Goal: Entertainment & Leisure: Browse casually

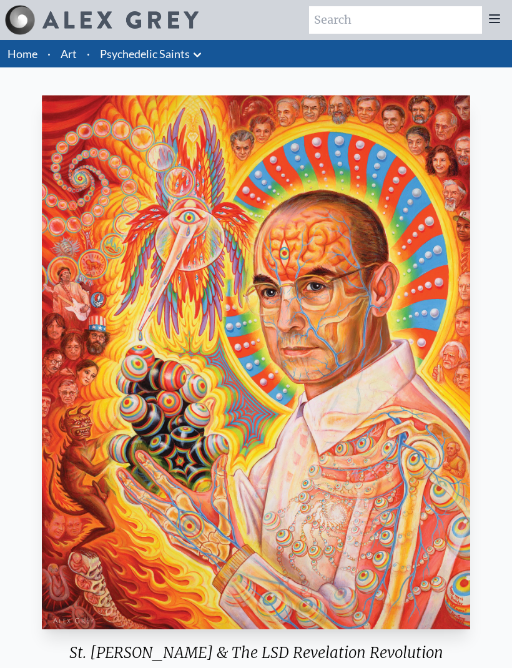
click at [67, 54] on link "Art" at bounding box center [69, 53] width 16 height 17
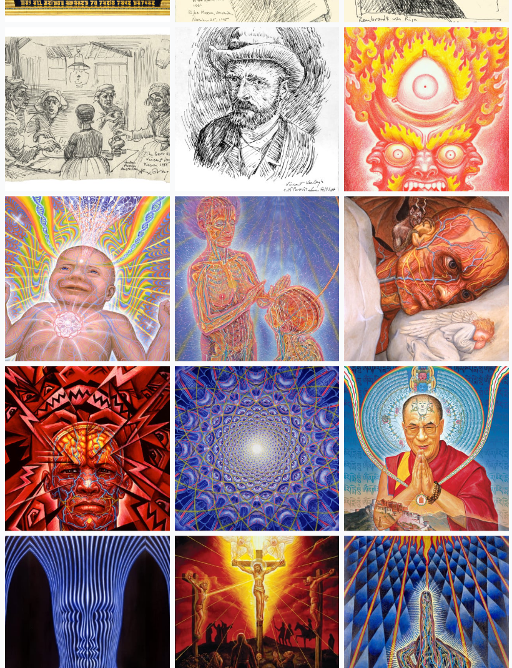
scroll to position [12104, 0]
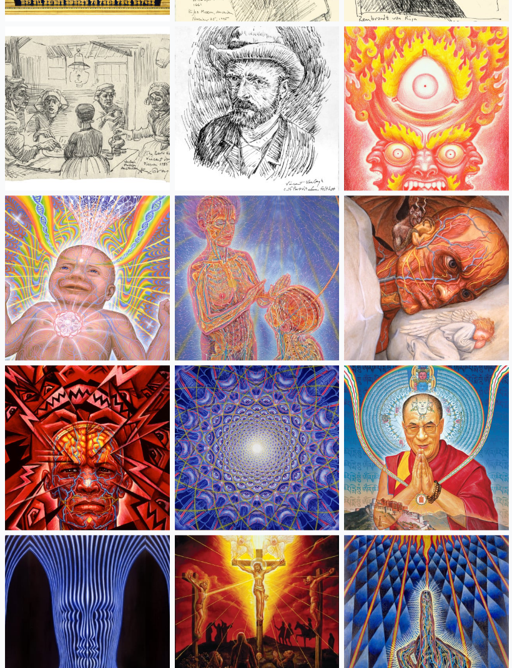
click at [99, 295] on img at bounding box center [87, 279] width 164 height 164
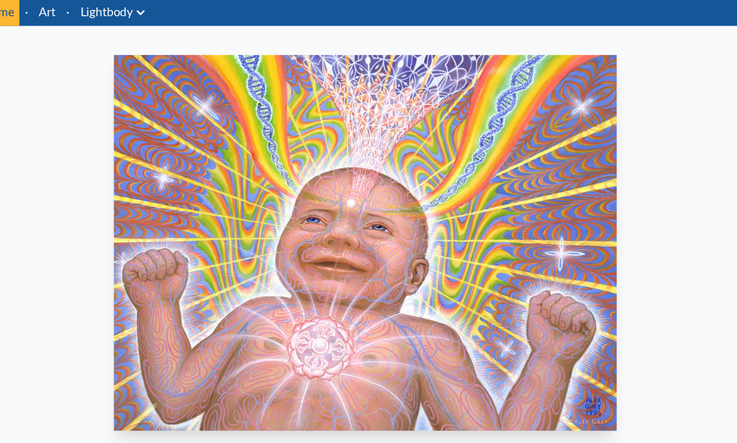
scroll to position [50, 0]
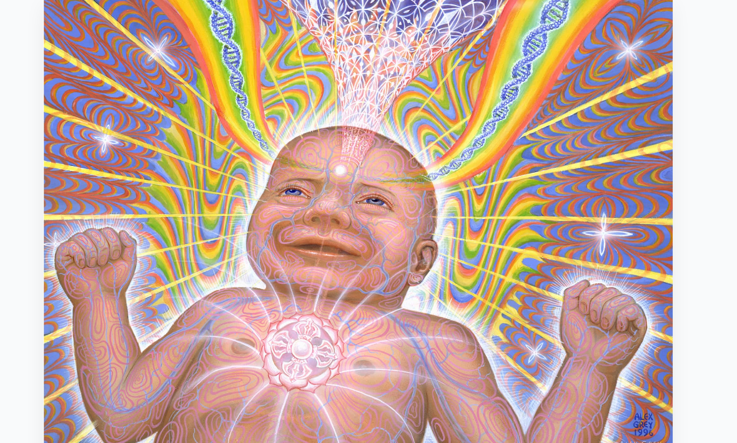
click at [502, 107] on img "10 / 14" at bounding box center [368, 222] width 475 height 355
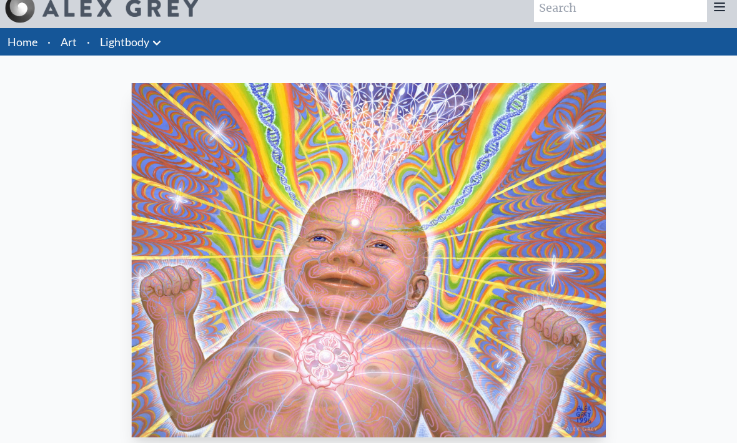
scroll to position [23, 0]
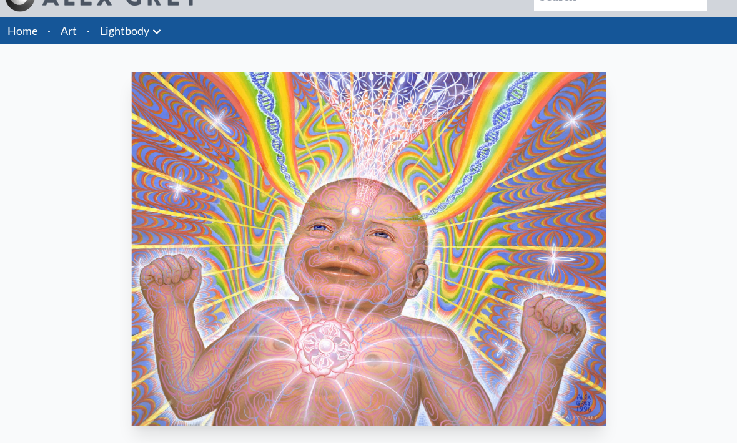
click at [511, 187] on img "10 / 14" at bounding box center [368, 249] width 475 height 355
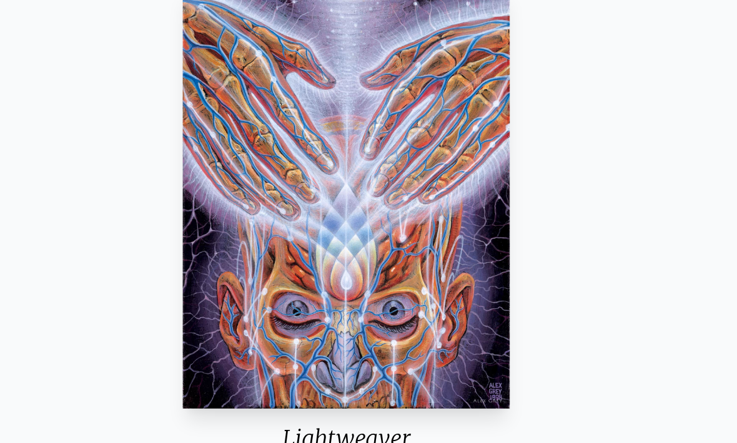
scroll to position [107, 0]
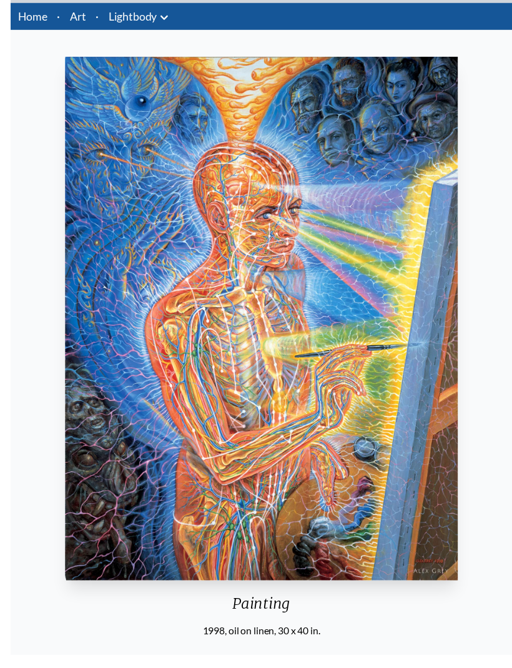
scroll to position [62, 0]
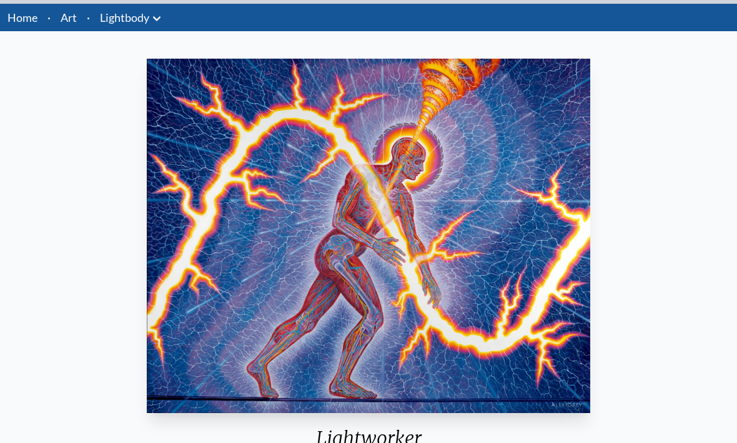
scroll to position [57, 0]
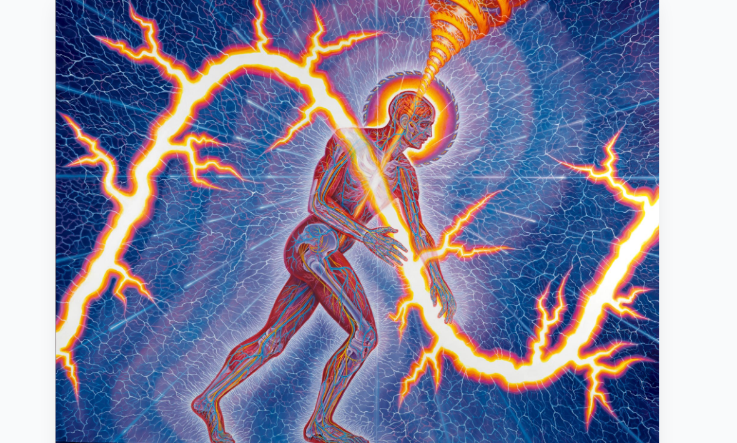
click at [467, 129] on img "13 / 14" at bounding box center [368, 214] width 443 height 355
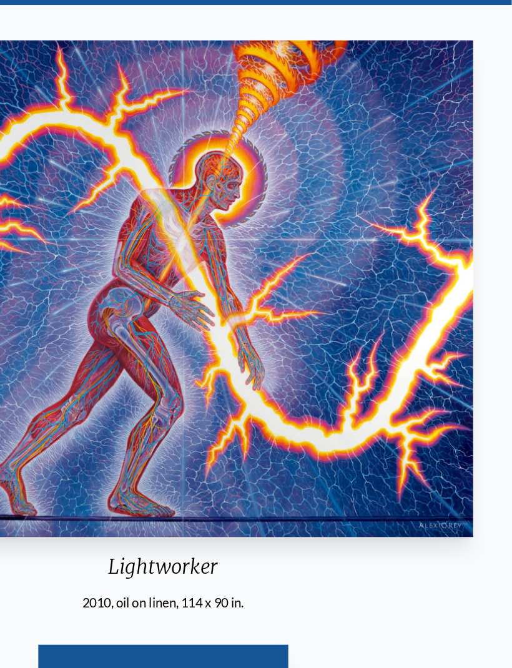
scroll to position [64, 0]
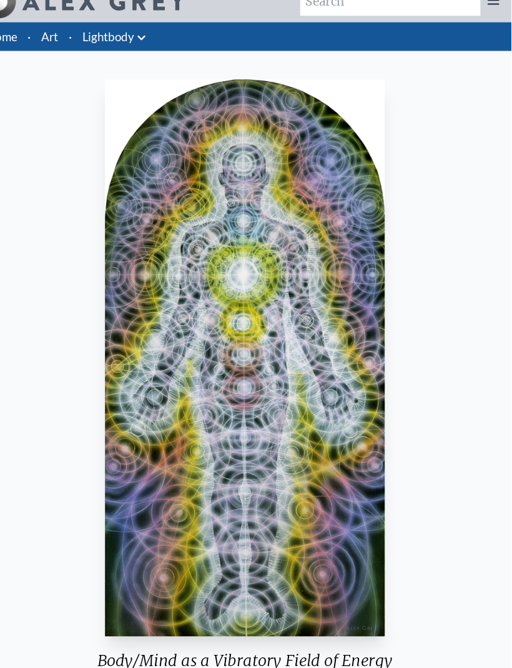
scroll to position [17, 0]
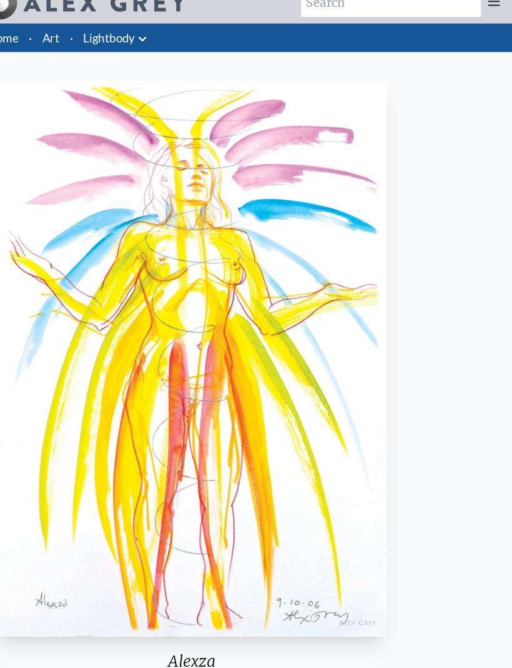
scroll to position [17, 0]
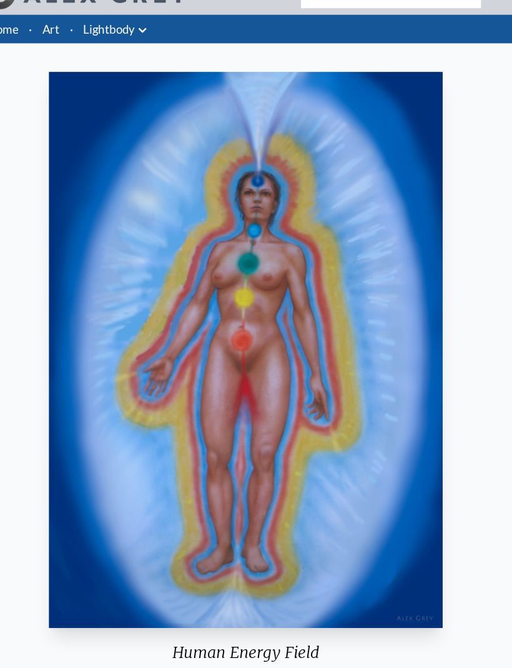
scroll to position [26, 0]
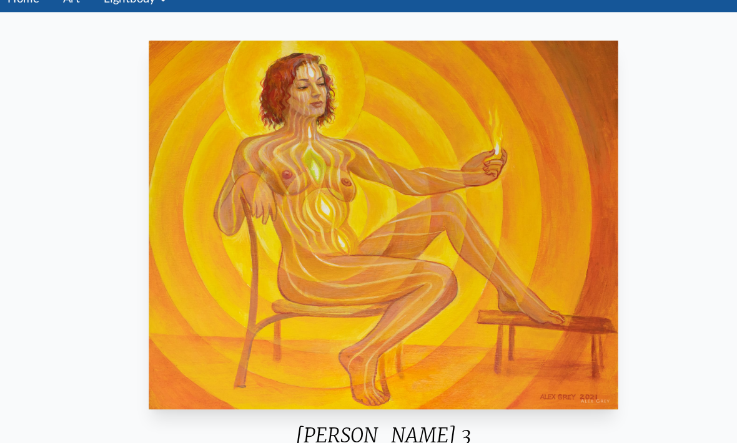
scroll to position [54, 0]
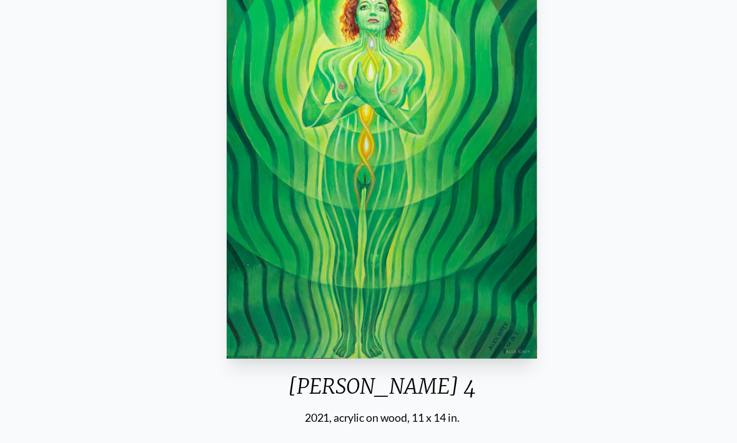
scroll to position [120, 0]
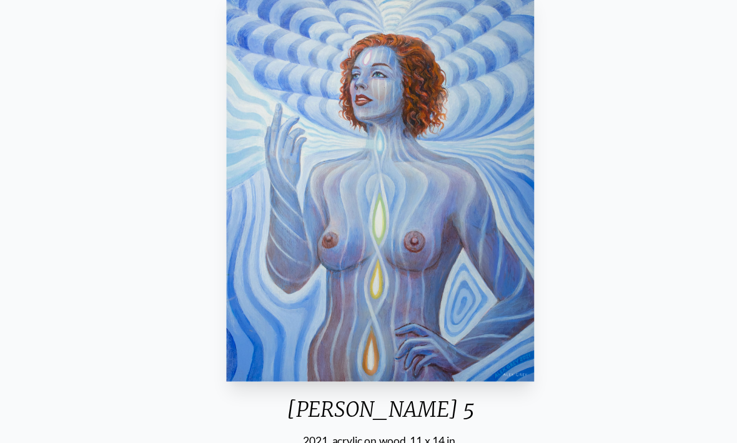
scroll to position [104, 0]
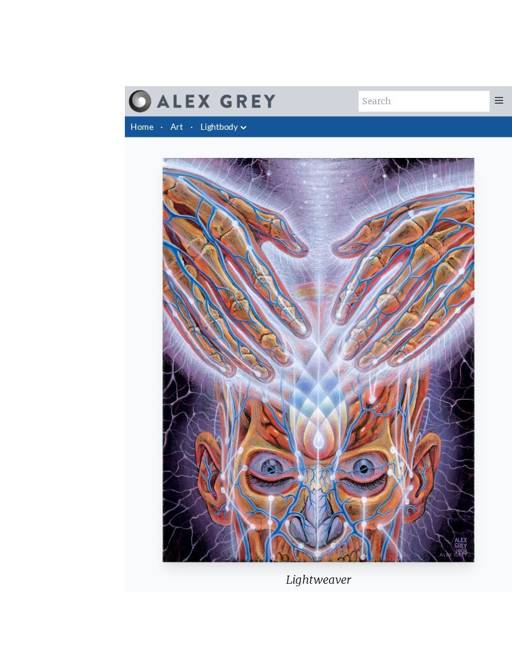
scroll to position [1, 0]
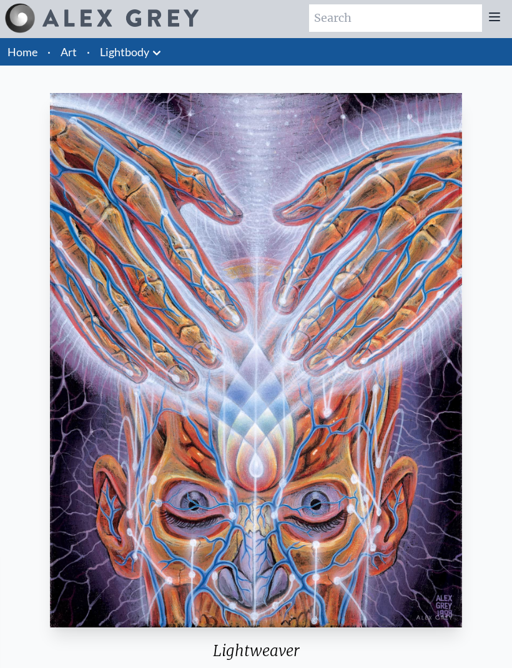
scroll to position [3, 0]
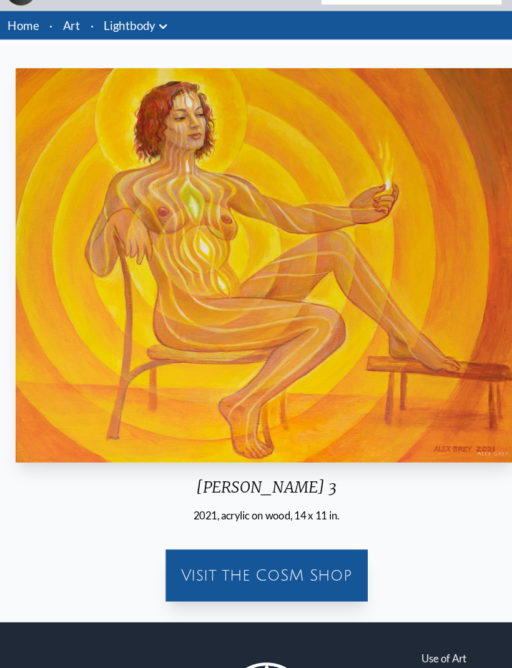
click at [135, 42] on link "Lightbody" at bounding box center [124, 50] width 49 height 17
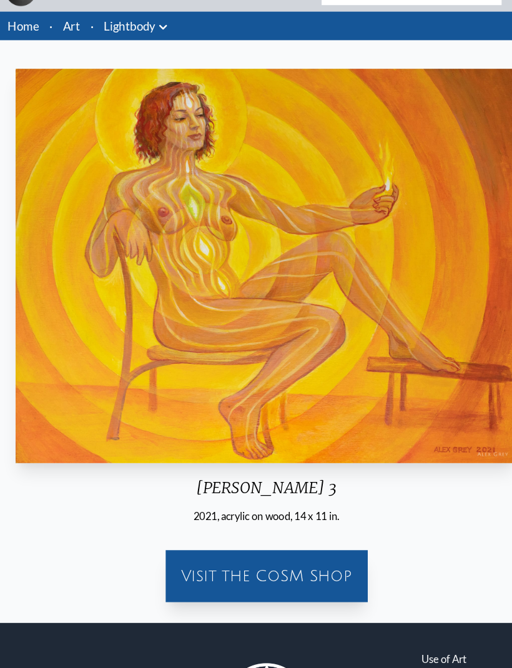
click at [75, 42] on link "Art" at bounding box center [69, 50] width 16 height 17
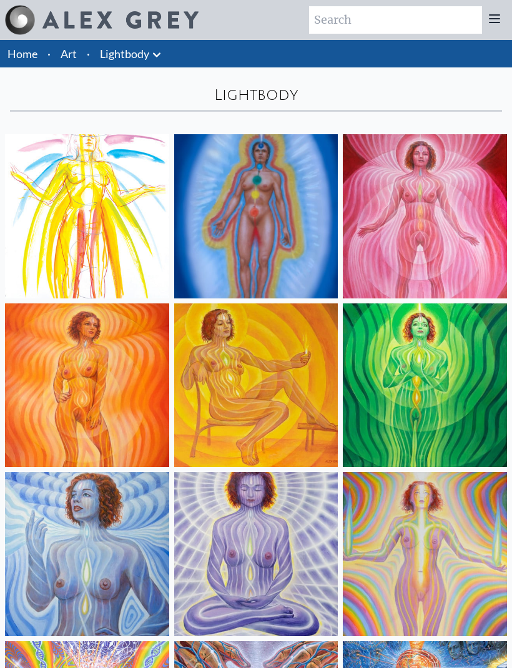
click at [142, 52] on link "Lightbody" at bounding box center [124, 53] width 49 height 17
click at [84, 55] on li "·" at bounding box center [88, 53] width 13 height 27
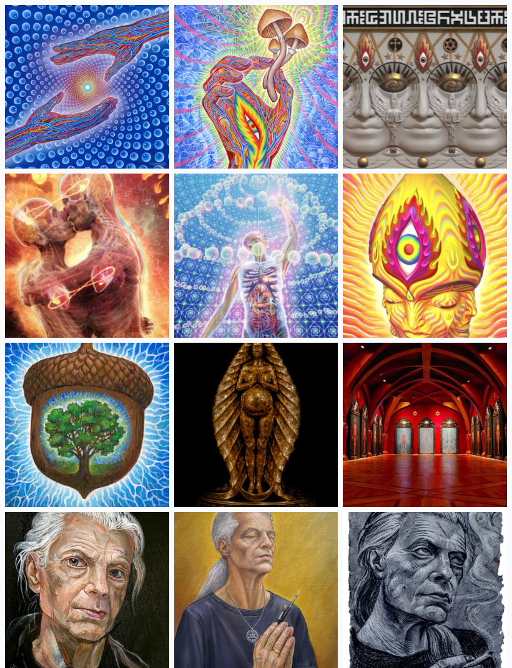
scroll to position [294, 0]
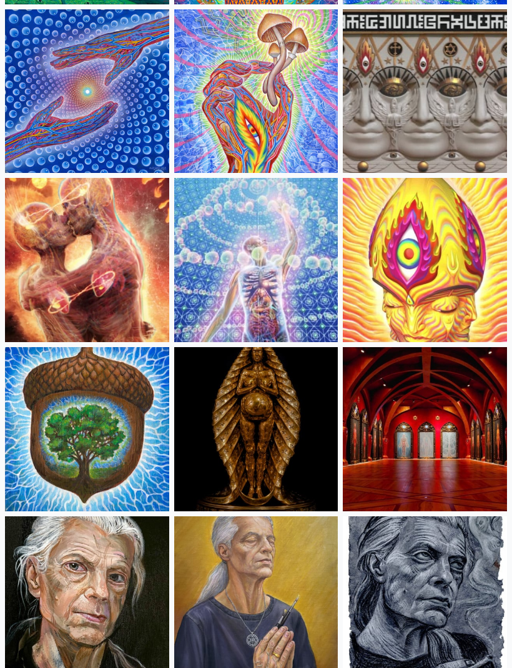
click at [236, 290] on img at bounding box center [256, 260] width 164 height 164
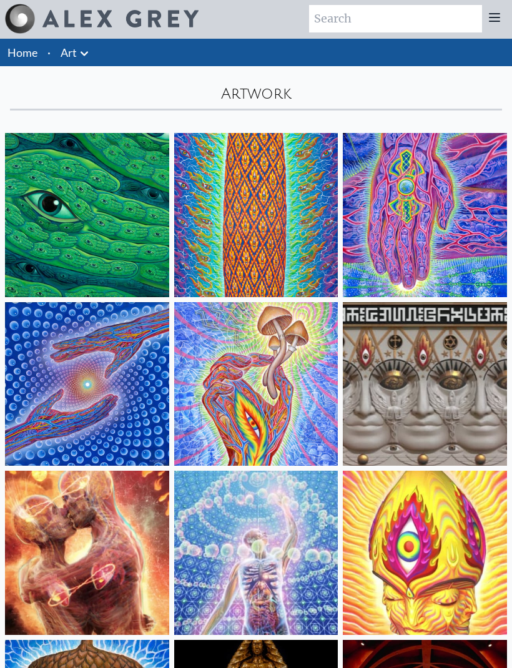
click at [289, 400] on img at bounding box center [256, 385] width 164 height 164
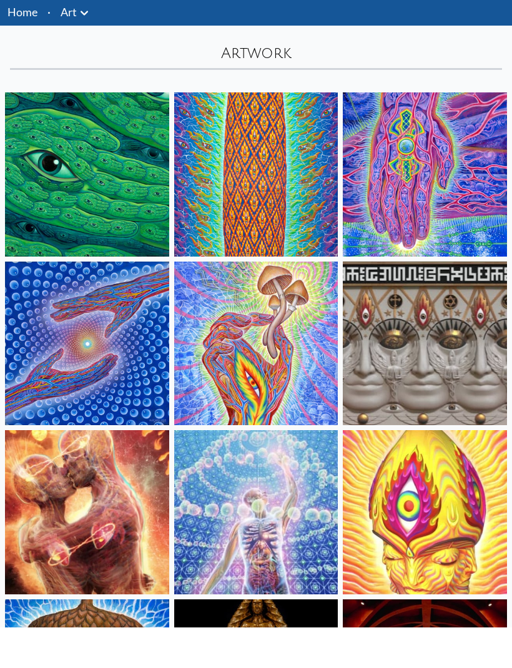
scroll to position [42, 0]
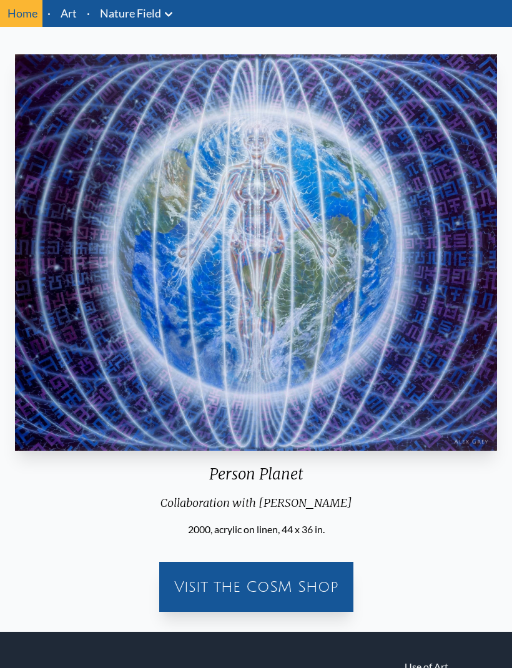
scroll to position [41, 0]
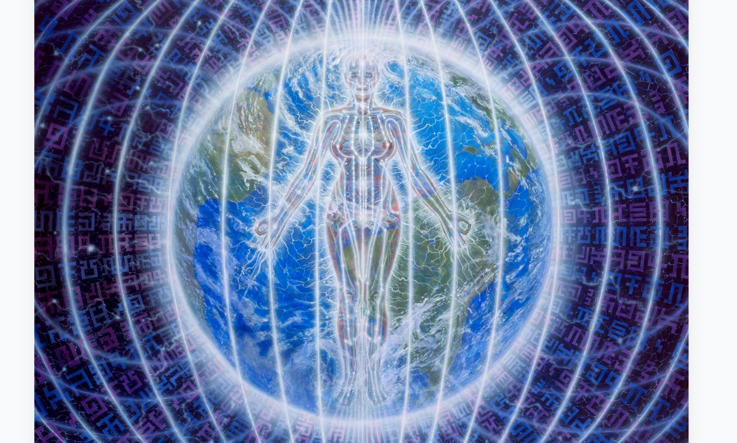
scroll to position [91, 0]
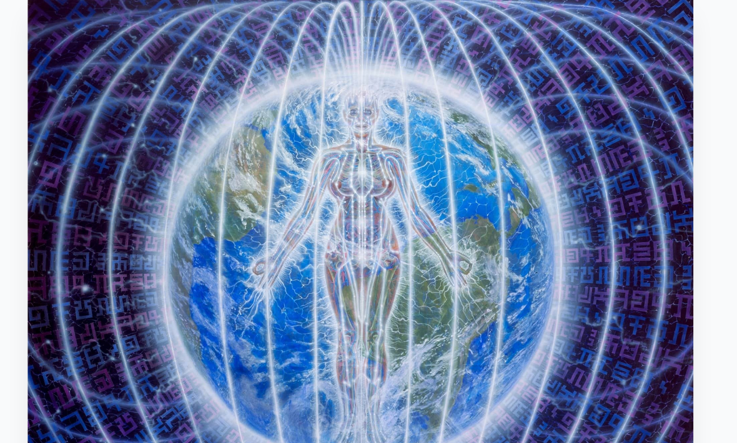
click at [423, 118] on img "5 / 22" at bounding box center [368, 181] width 431 height 355
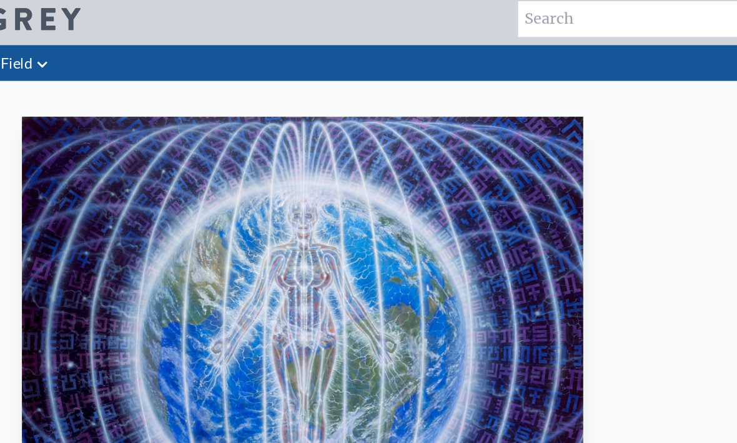
scroll to position [0, 0]
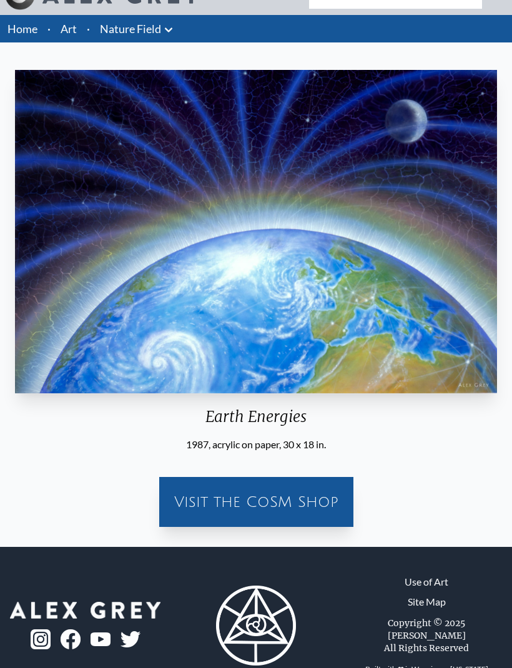
scroll to position [7, 0]
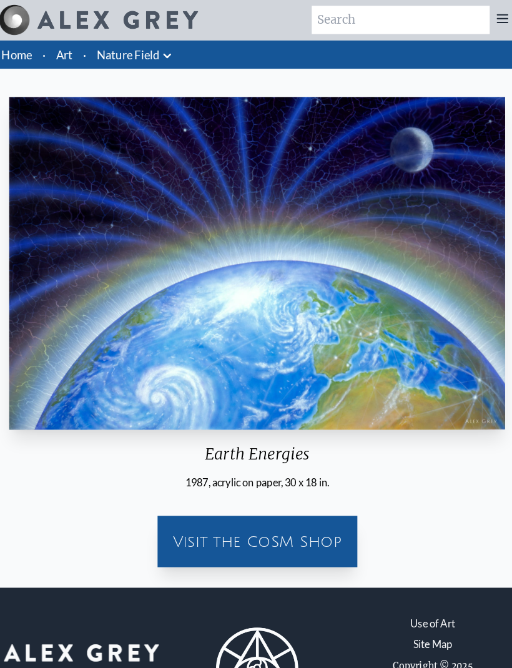
scroll to position [5, 0]
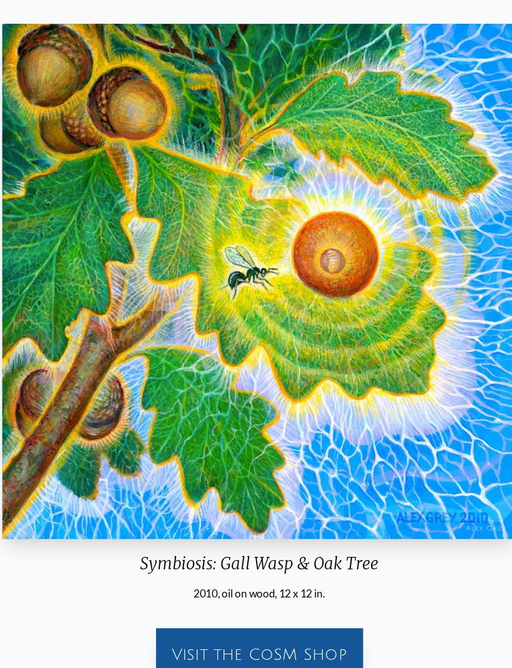
scroll to position [73, 0]
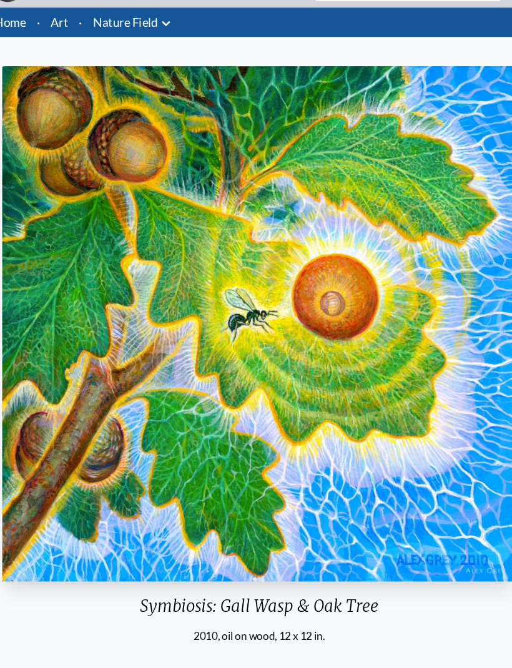
scroll to position [33, 0]
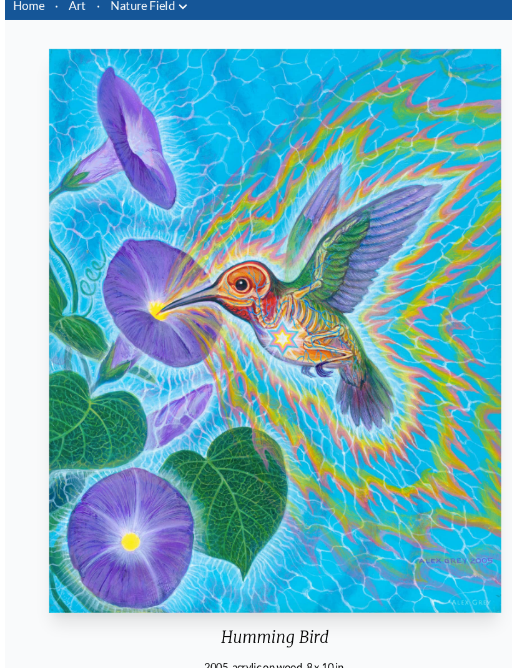
scroll to position [48, 0]
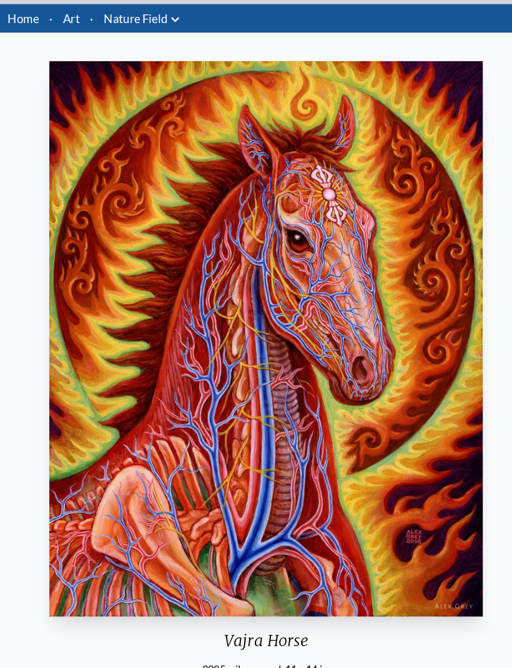
scroll to position [36, 0]
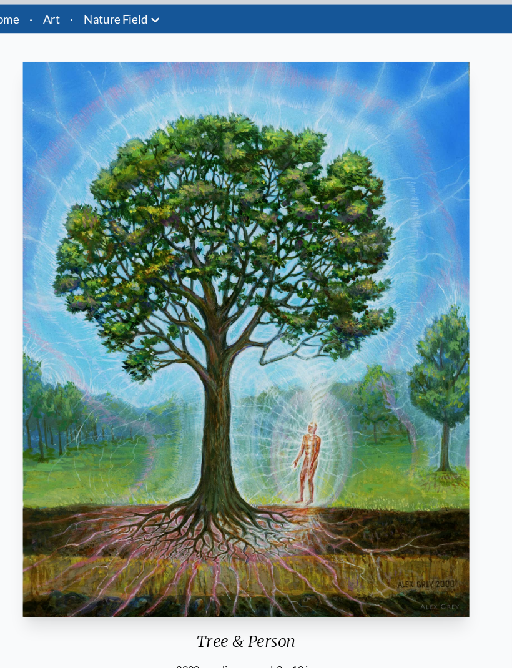
scroll to position [42, 0]
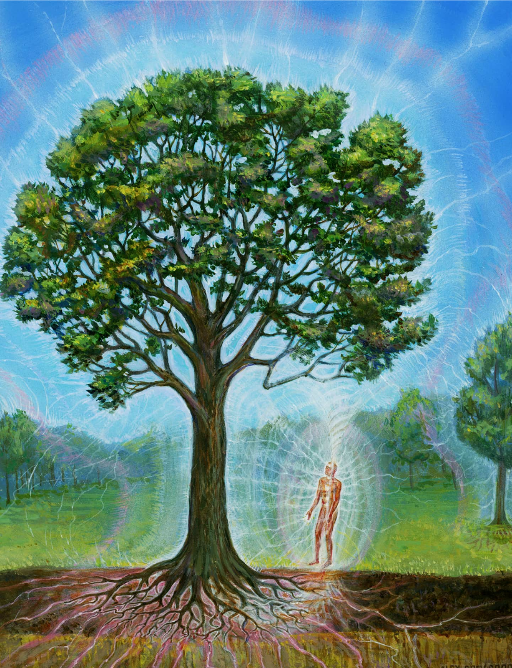
click at [351, 308] on img "14 / 22" at bounding box center [256, 320] width 430 height 534
